Goal: Navigation & Orientation: Go to known website

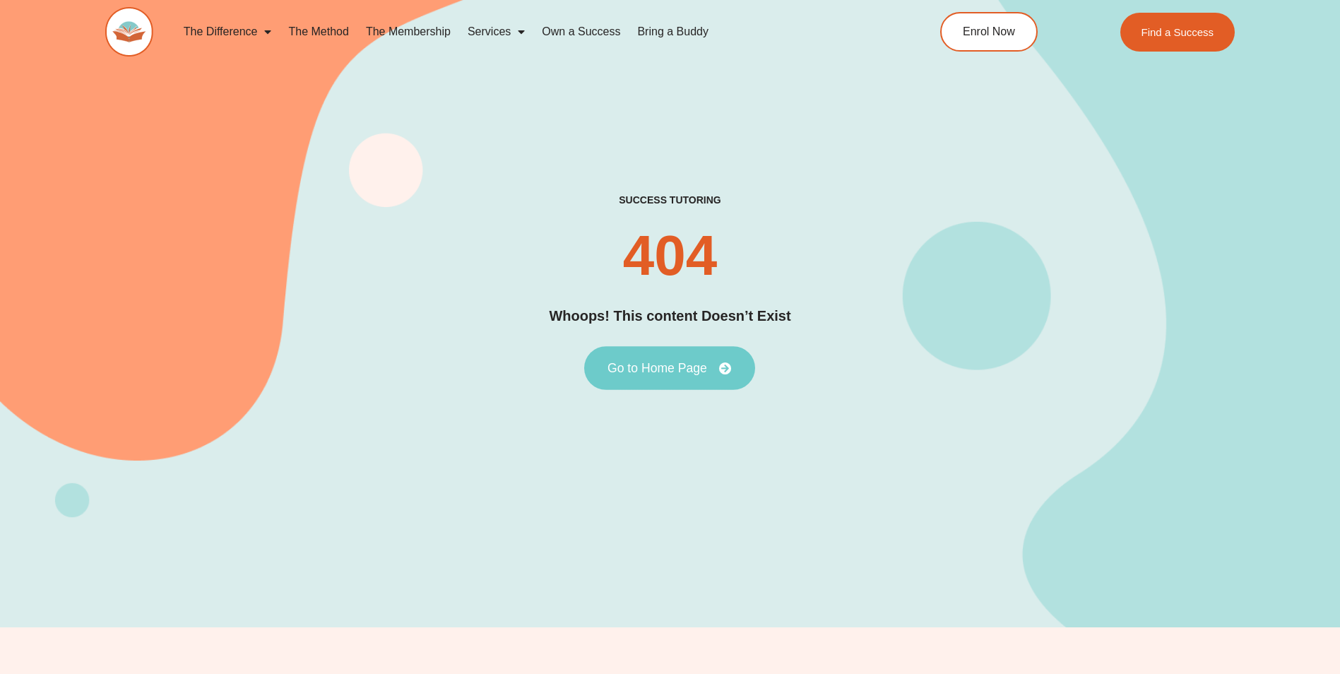
click at [673, 367] on span "Go to Home Page" at bounding box center [658, 368] width 100 height 13
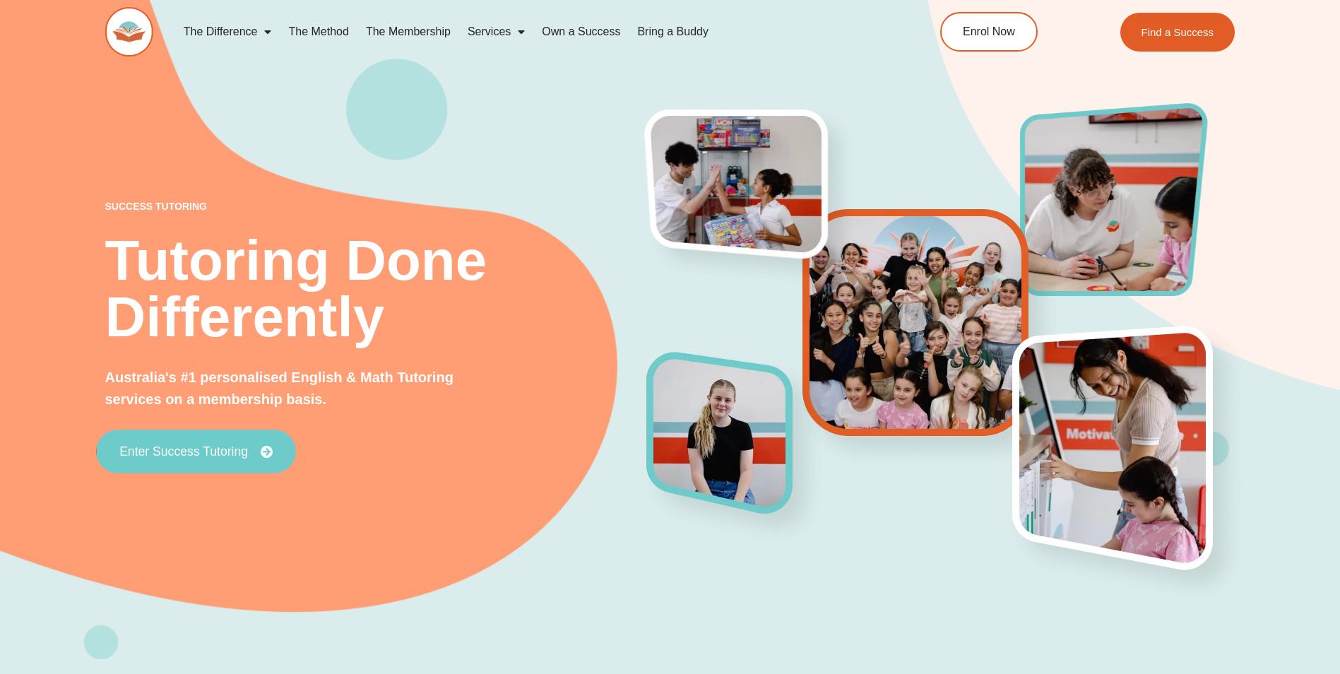
click at [201, 446] on span "Enter Success Tutoring" at bounding box center [183, 452] width 129 height 13
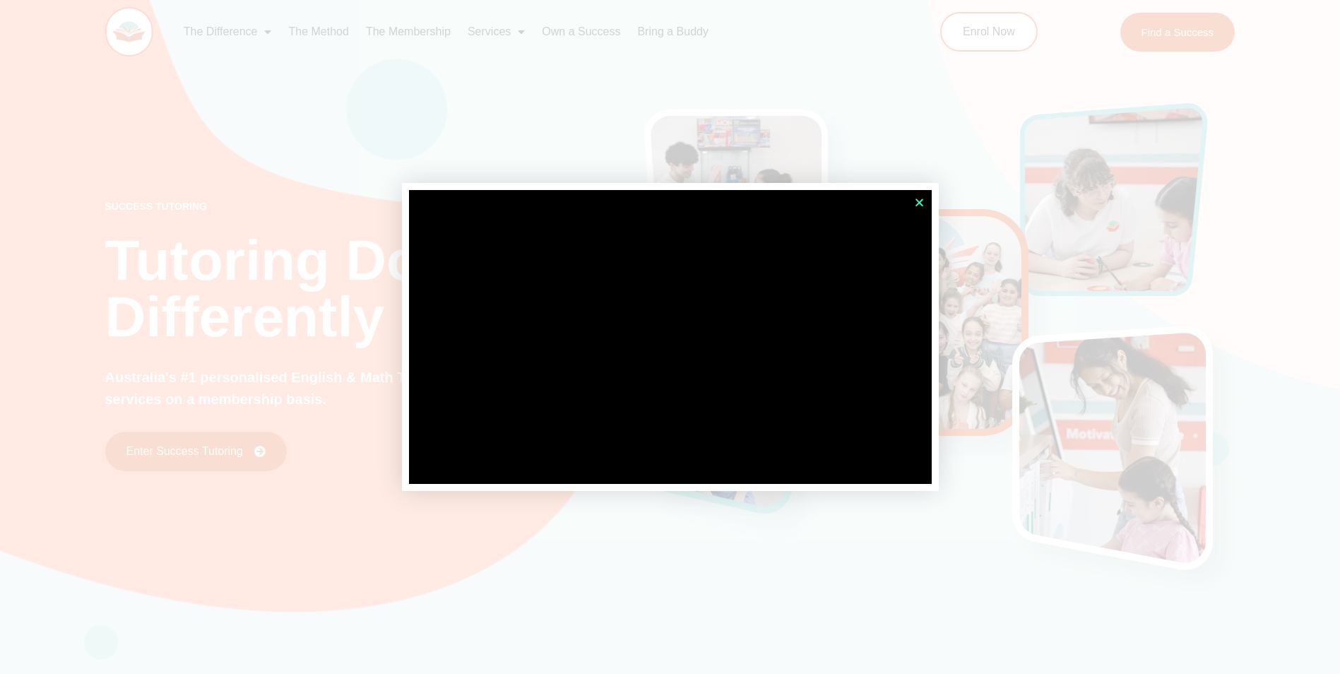
click at [918, 205] on icon "Close" at bounding box center [919, 202] width 11 height 11
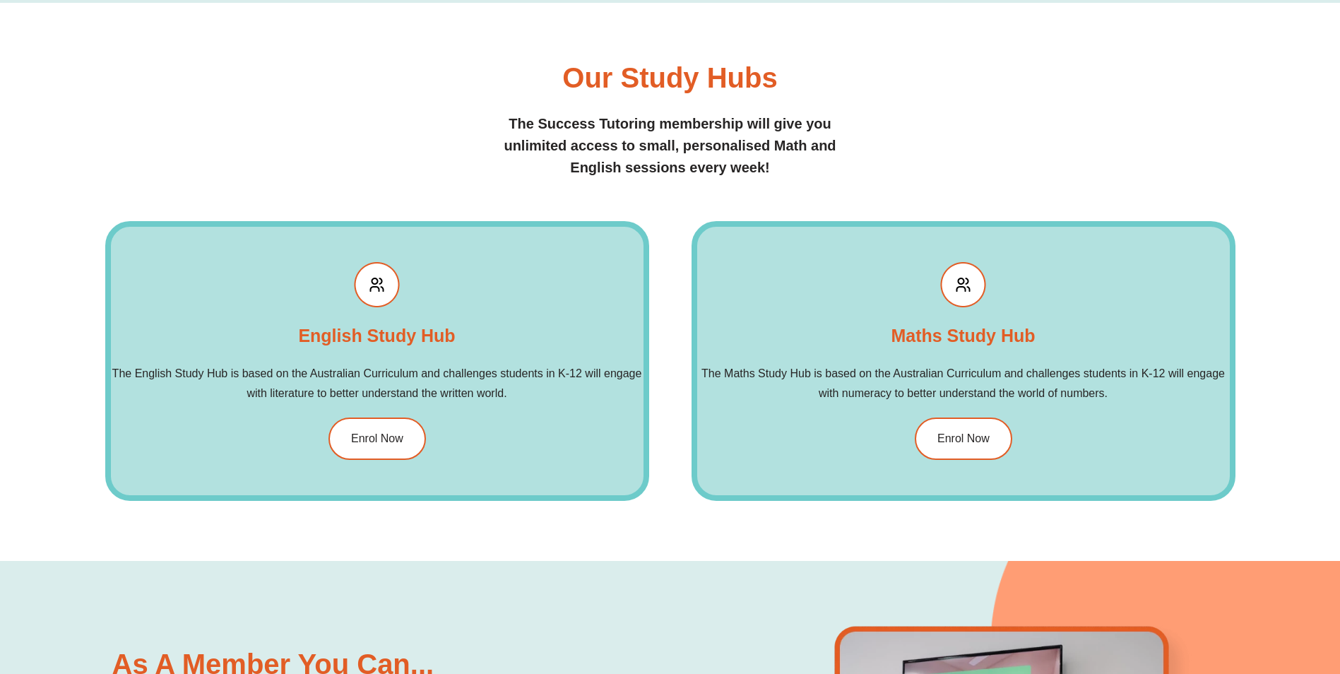
scroll to position [1554, 0]
